Goal: Navigation & Orientation: Go to known website

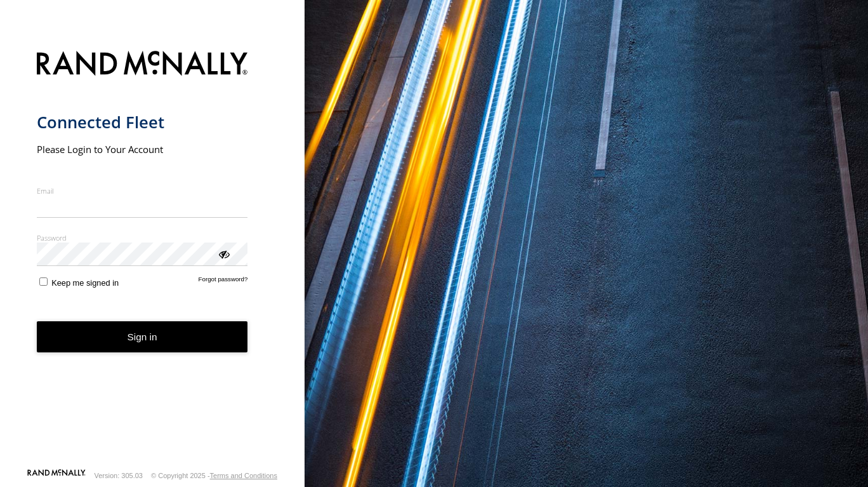
type input "**********"
click at [116, 358] on form "**********" at bounding box center [153, 255] width 232 height 424
click at [120, 343] on button "Sign in" at bounding box center [142, 336] width 211 height 31
